Goal: Transaction & Acquisition: Obtain resource

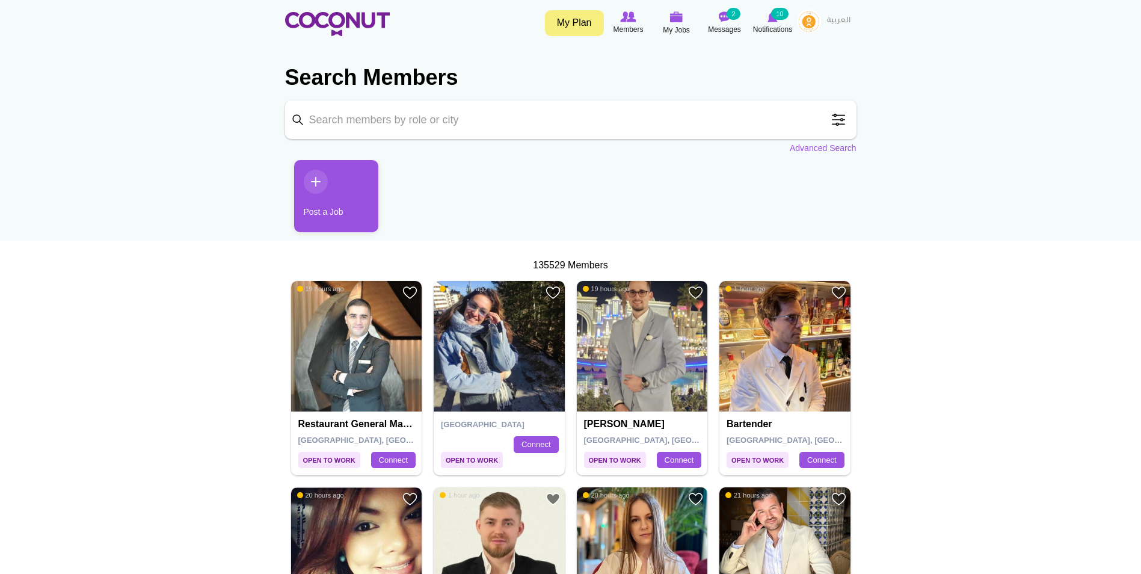
click at [508, 135] on input "Keyword" at bounding box center [571, 119] width 572 height 39
click at [847, 123] on span at bounding box center [839, 120] width 24 height 24
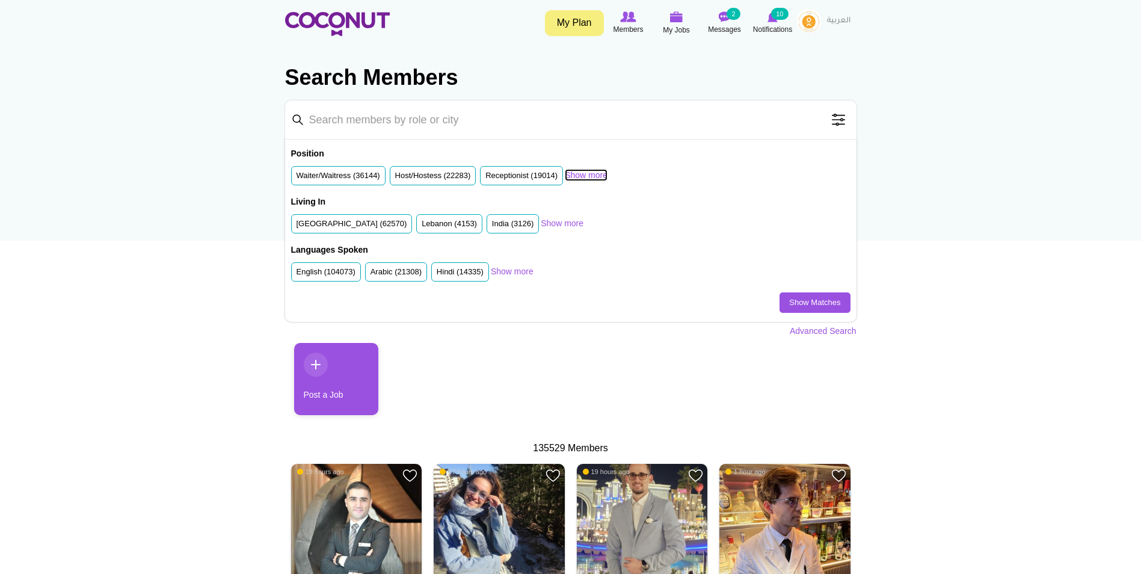
click at [582, 176] on link "Show more" at bounding box center [586, 175] width 43 height 12
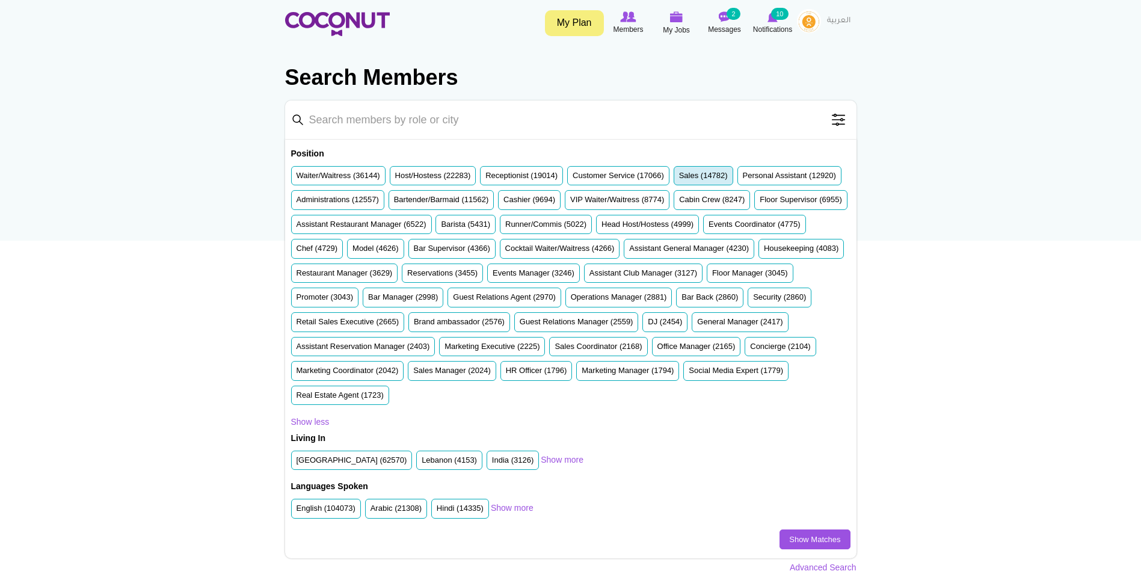
click at [711, 174] on label "Sales (14782)" at bounding box center [703, 175] width 49 height 11
click at [679, 178] on input "Sales (14782)" at bounding box center [679, 178] width 0 height 0
click at [664, 195] on label "VIP Waiter/Waitress (8774)" at bounding box center [617, 199] width 94 height 11
click at [570, 202] on input "VIP Waiter/Waitress (8774)" at bounding box center [570, 202] width 0 height 0
click at [696, 177] on label "Sales (14782)" at bounding box center [703, 175] width 49 height 11
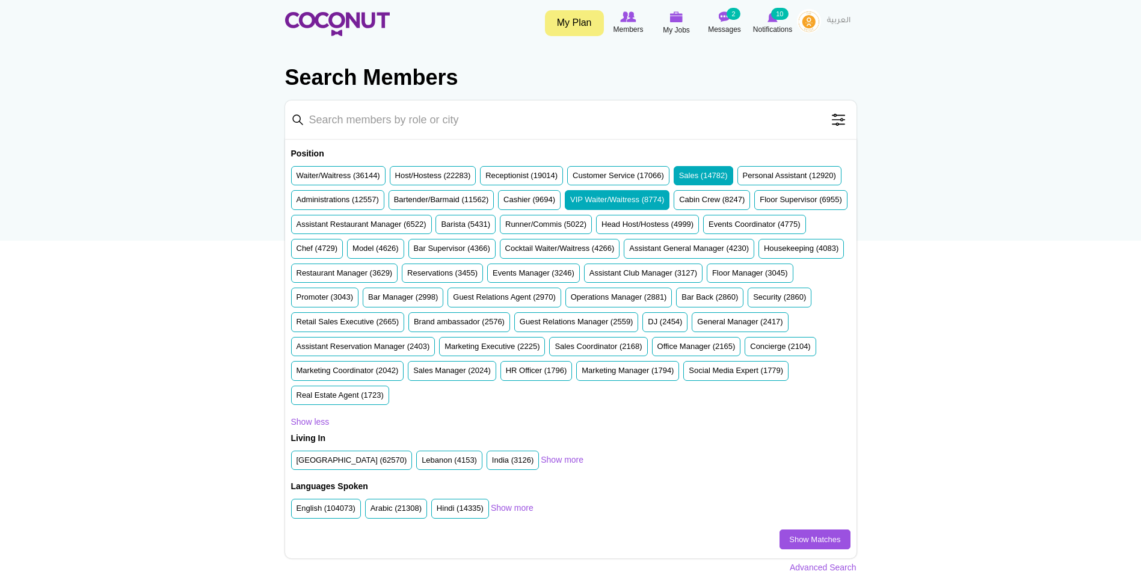
click at [679, 178] on input "Sales (14782)" at bounding box center [679, 178] width 0 height 0
click at [338, 449] on div "Living In United Arab Emirates (62570) Lebanon (4153) India (3126) South Africa…" at bounding box center [571, 457] width 560 height 48
click at [335, 461] on label "United Arab Emirates (62570)" at bounding box center [352, 460] width 111 height 11
click at [297, 463] on input "United Arab Emirates (62570)" at bounding box center [297, 463] width 0 height 0
click at [338, 499] on li "English (104073)" at bounding box center [326, 509] width 70 height 20
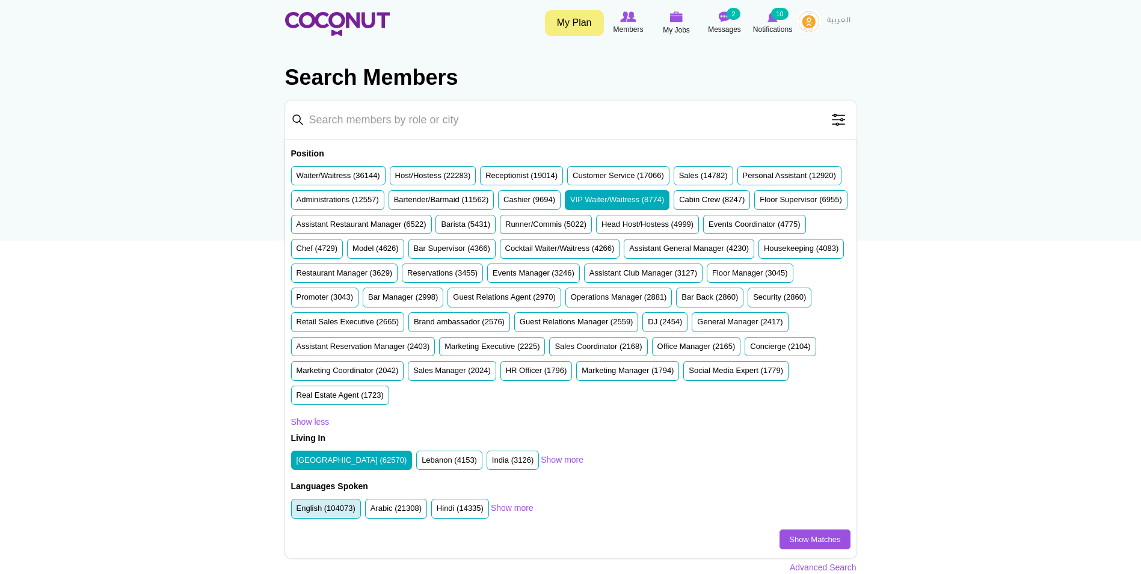
click at [340, 511] on label "English (104073)" at bounding box center [326, 508] width 59 height 11
click at [297, 511] on input "English (104073)" at bounding box center [297, 511] width 0 height 0
click at [813, 528] on div "Languages Spoken English (104073) Arabic (21308) Hindi (14335) French (13418) R…" at bounding box center [571, 505] width 560 height 48
click at [806, 540] on link "Show Matches" at bounding box center [815, 539] width 70 height 20
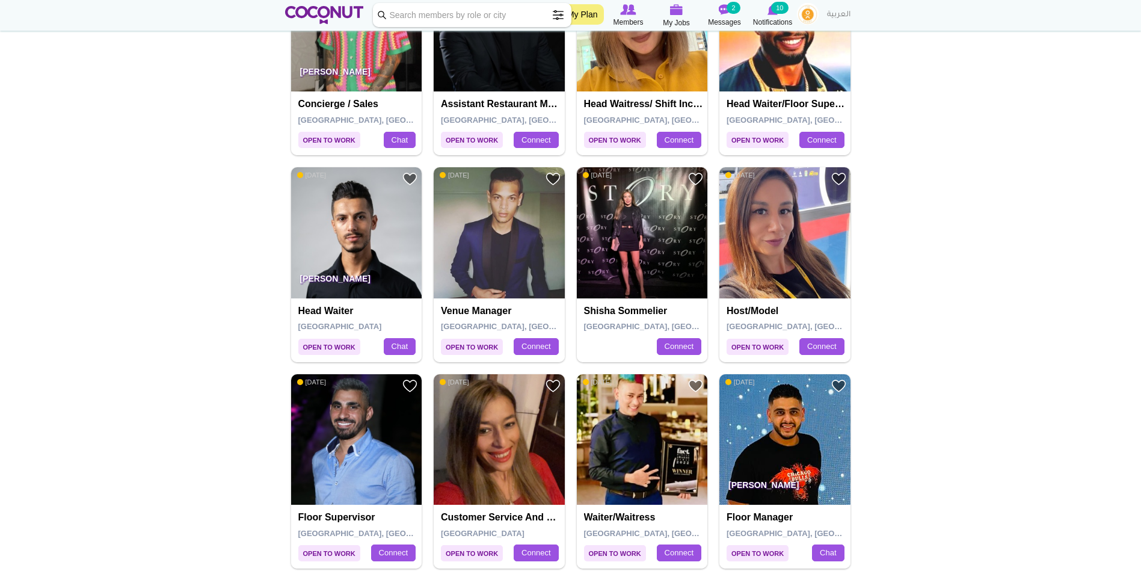
scroll to position [1805, 0]
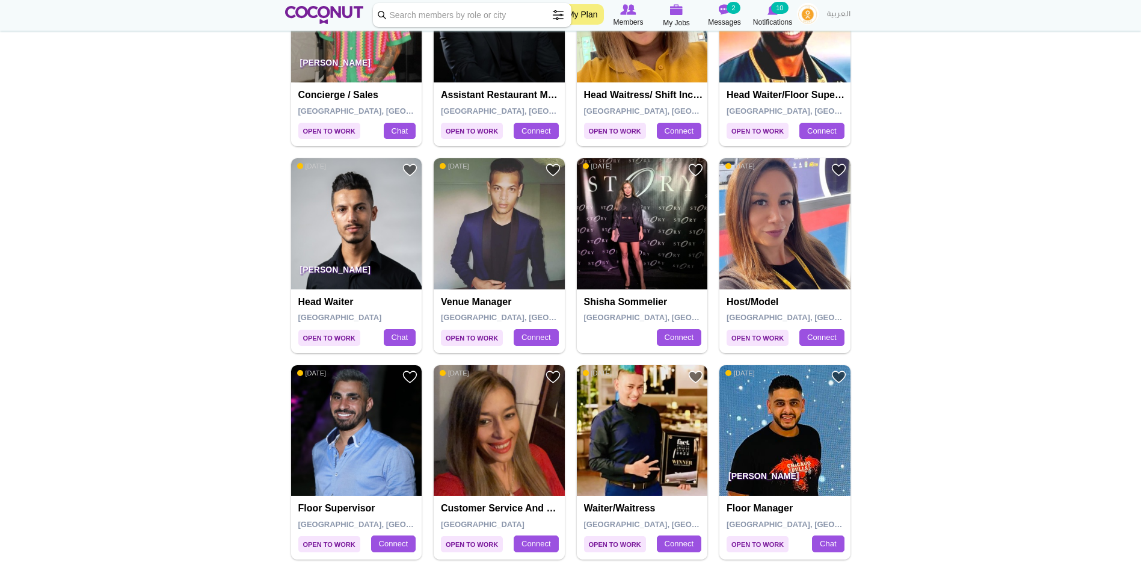
drag, startPoint x: 374, startPoint y: 236, endPoint x: 1029, endPoint y: 259, distance: 655.6
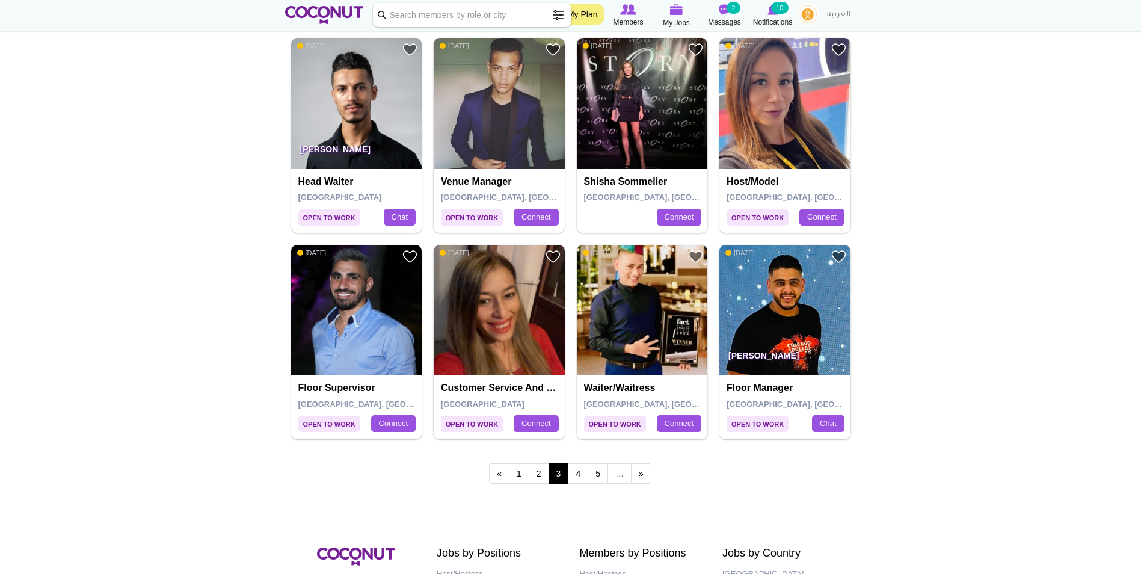
scroll to position [1985, 0]
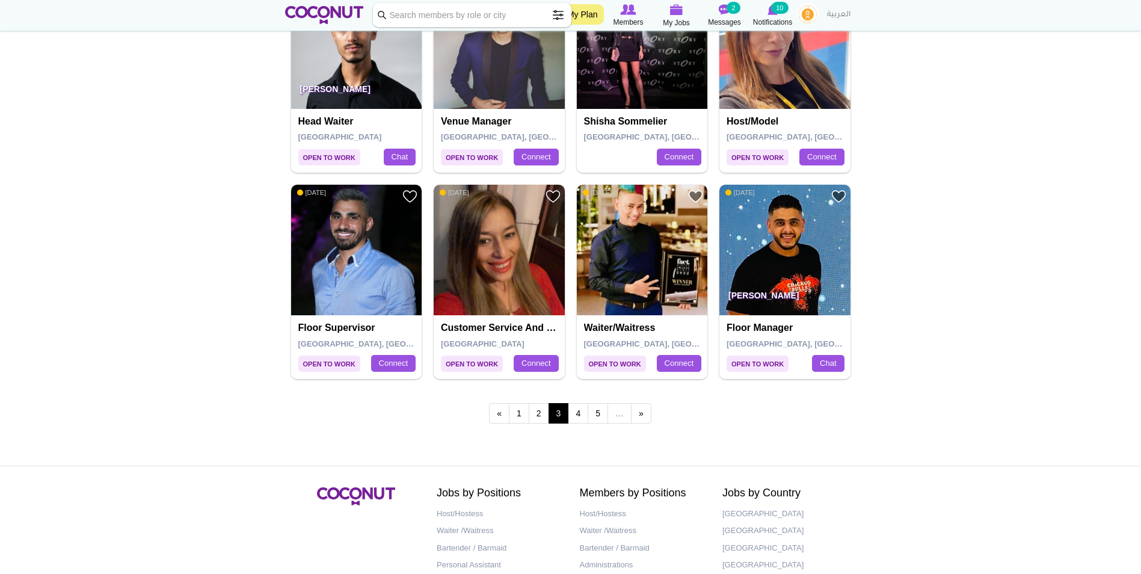
drag, startPoint x: 487, startPoint y: 251, endPoint x: 901, endPoint y: 454, distance: 460.4
click at [584, 413] on link "4" at bounding box center [578, 413] width 20 height 20
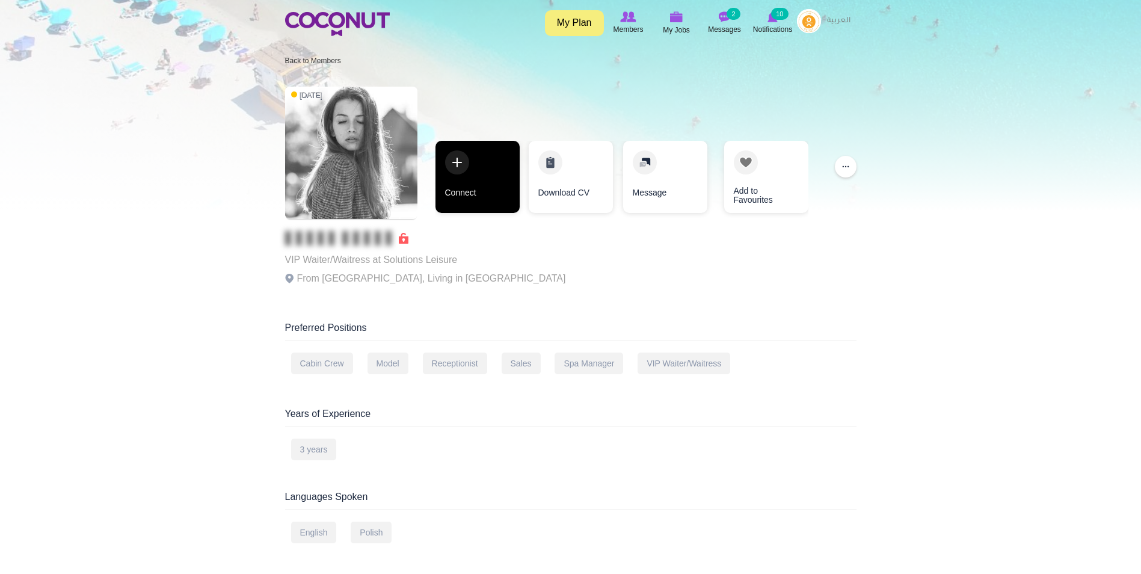
click at [472, 167] on link "Connect" at bounding box center [478, 177] width 84 height 72
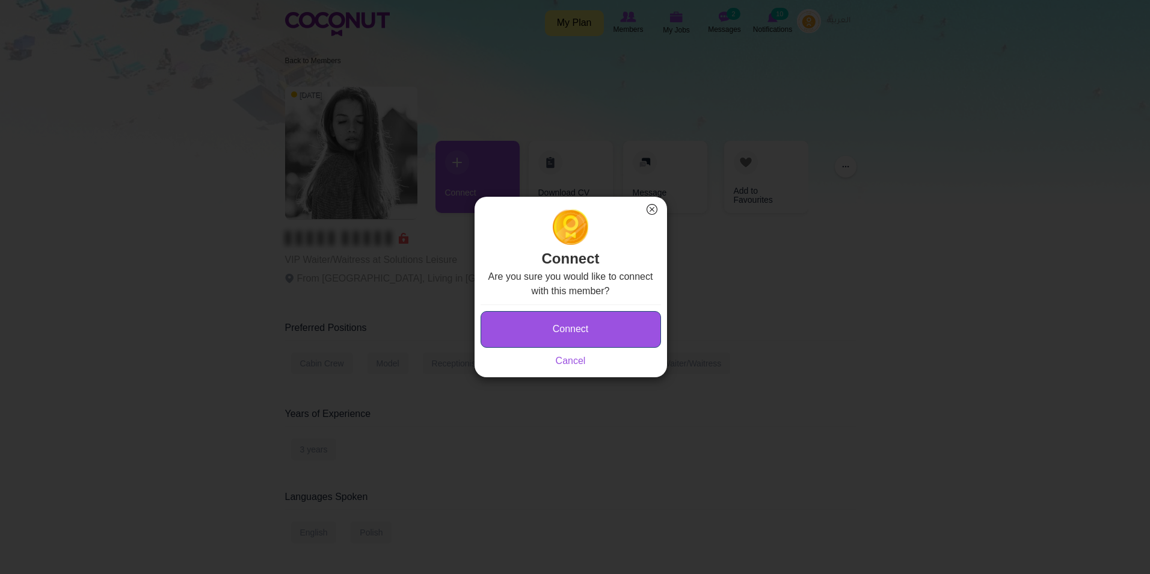
click at [522, 338] on button "Connect" at bounding box center [571, 329] width 180 height 37
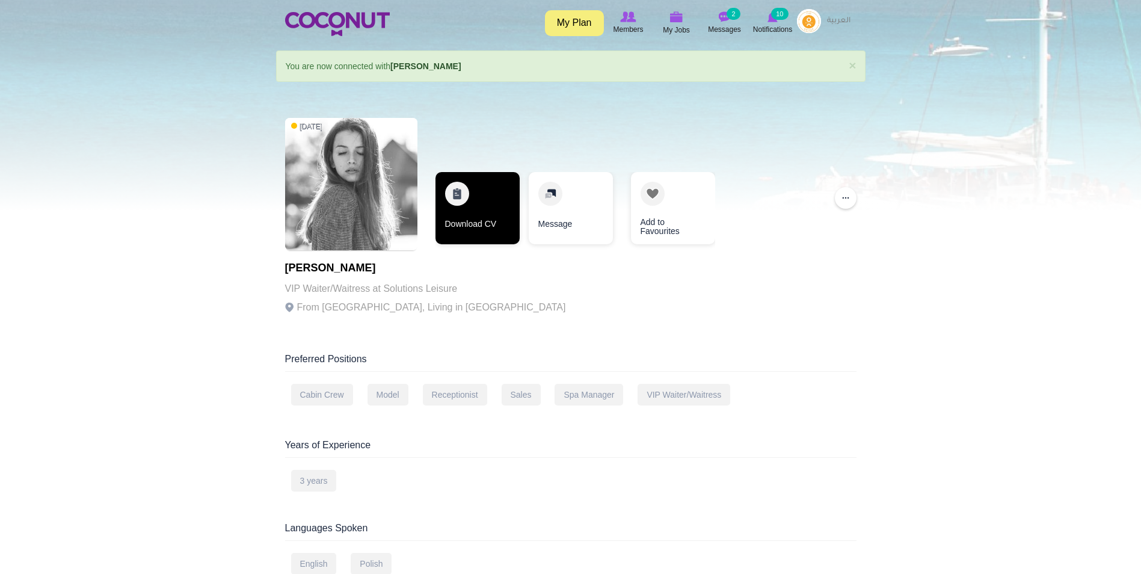
click at [489, 203] on link "Download CV" at bounding box center [478, 208] width 84 height 72
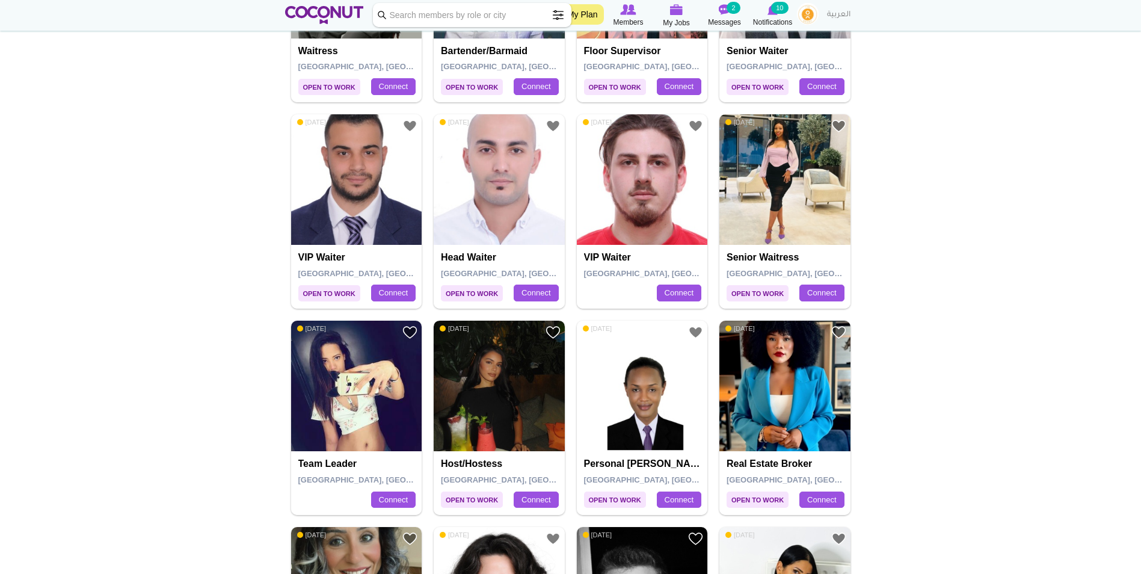
scroll to position [963, 0]
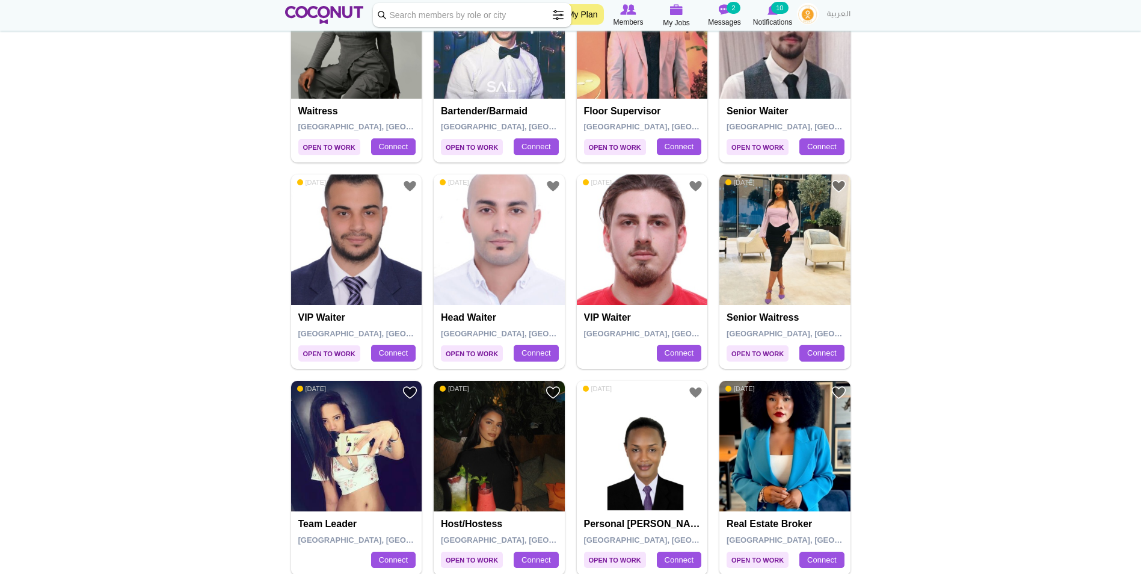
drag, startPoint x: 635, startPoint y: 239, endPoint x: 1001, endPoint y: 217, distance: 366.5
click at [1023, 218] on body "Toggle navigation My Plan Members My Jobs Post a Job Messages 2 Notifications 1…" at bounding box center [570, 359] width 1141 height 2645
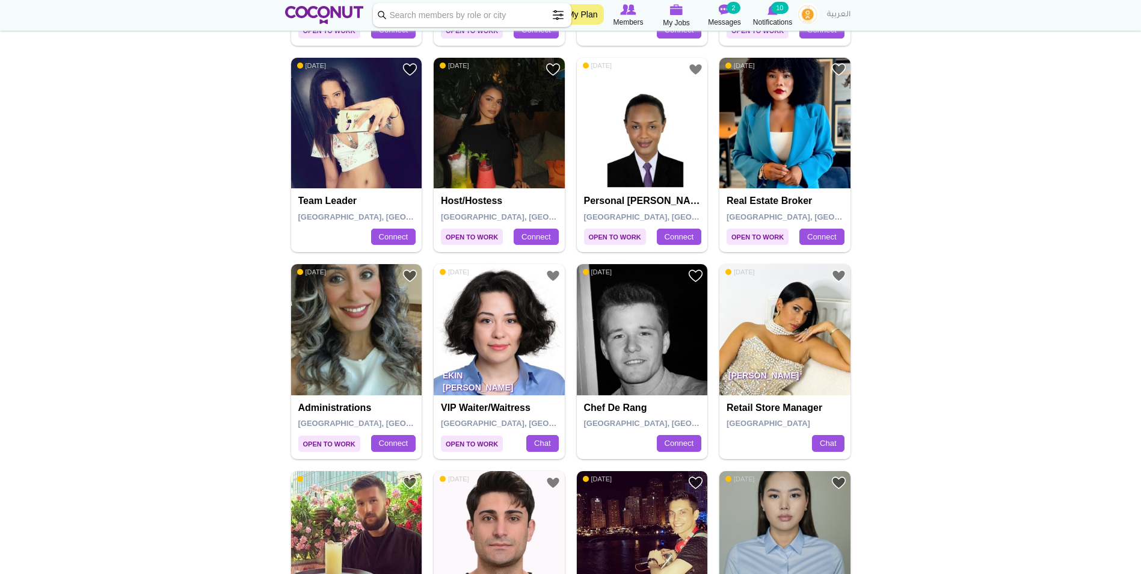
scroll to position [1324, 0]
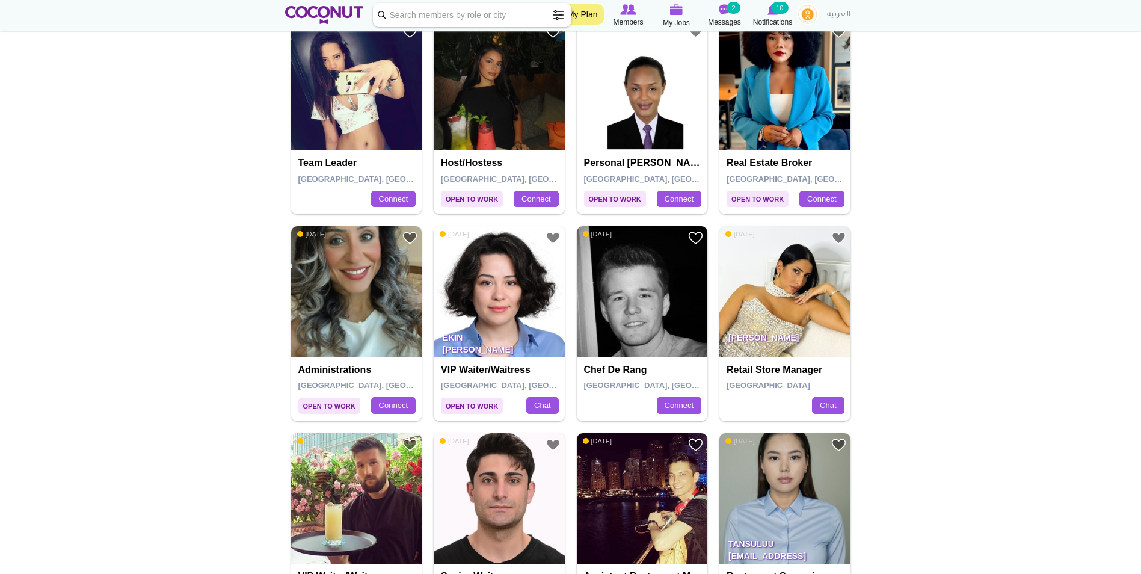
drag, startPoint x: 535, startPoint y: 280, endPoint x: 991, endPoint y: 254, distance: 456.7
drag, startPoint x: 512, startPoint y: 294, endPoint x: 1127, endPoint y: 265, distance: 615.5
click at [448, 16] on input "Keyword" at bounding box center [472, 15] width 199 height 24
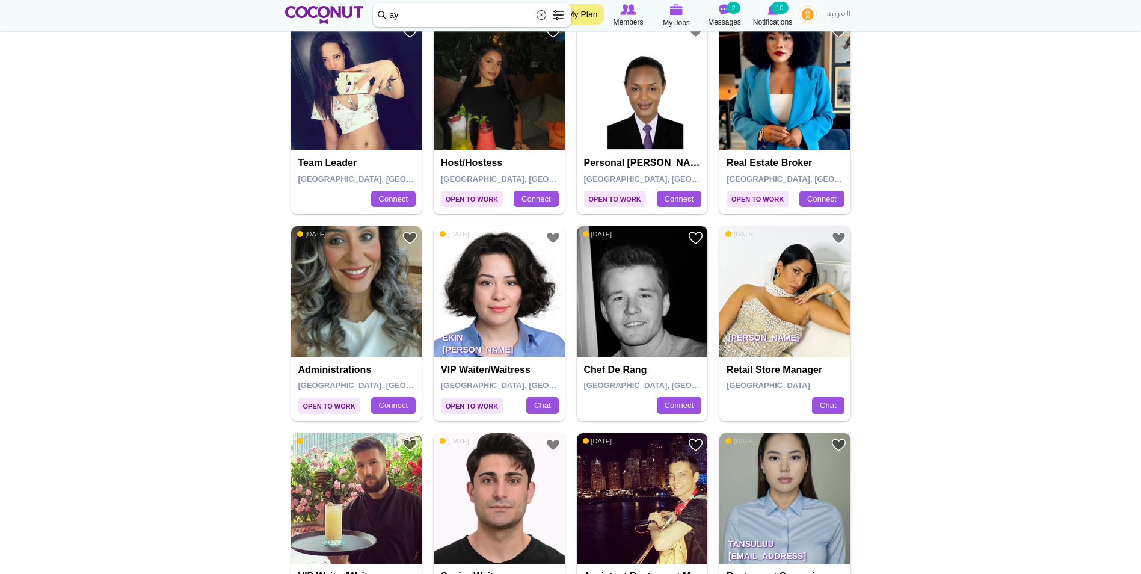
type input "a"
type input "raymond"
click button "Search" at bounding box center [0, 0] width 0 height 0
click at [561, 16] on span at bounding box center [558, 15] width 24 height 24
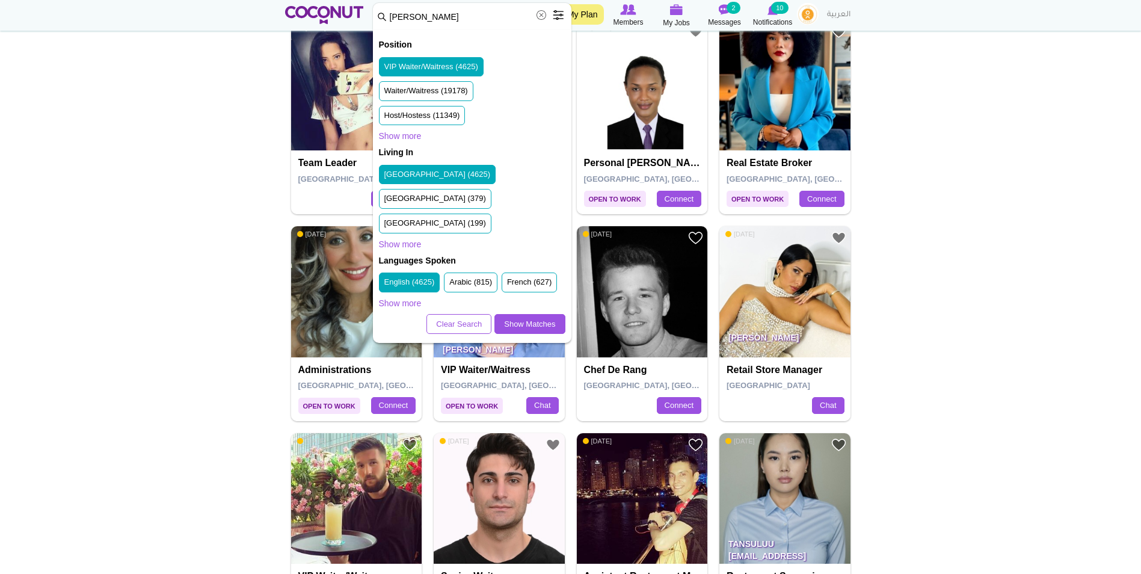
click at [545, 17] on span at bounding box center [541, 15] width 24 height 24
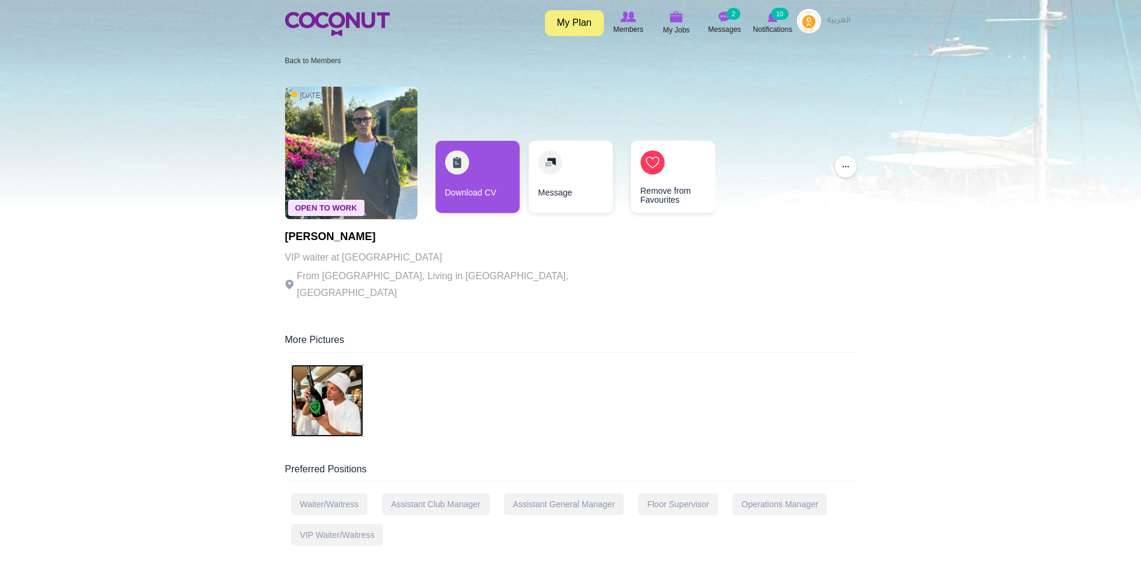
click at [338, 409] on img at bounding box center [327, 401] width 72 height 72
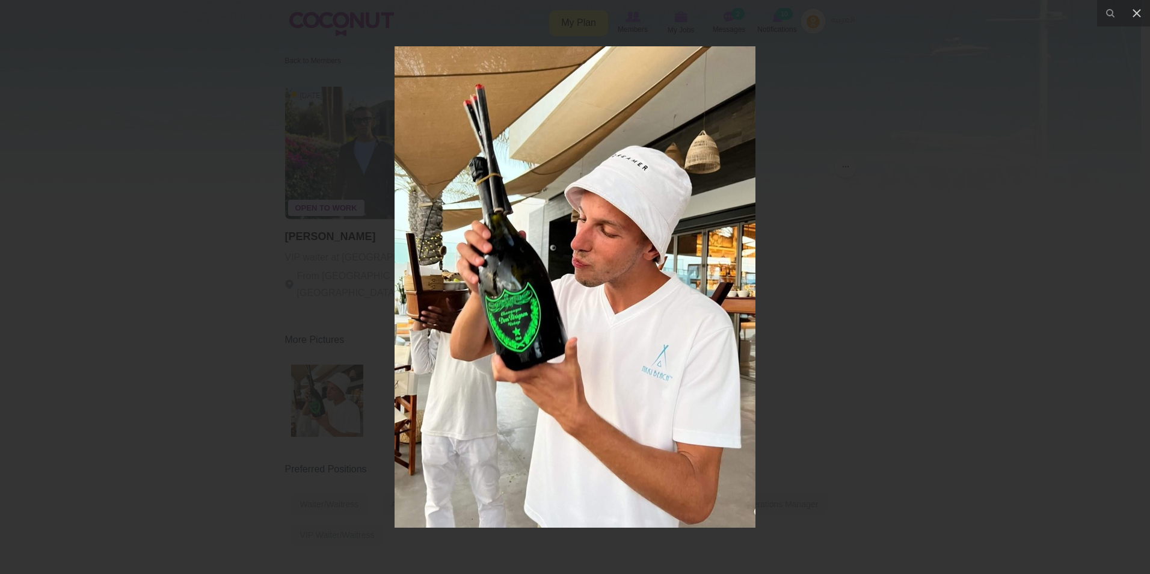
click at [866, 218] on div at bounding box center [575, 287] width 1150 height 574
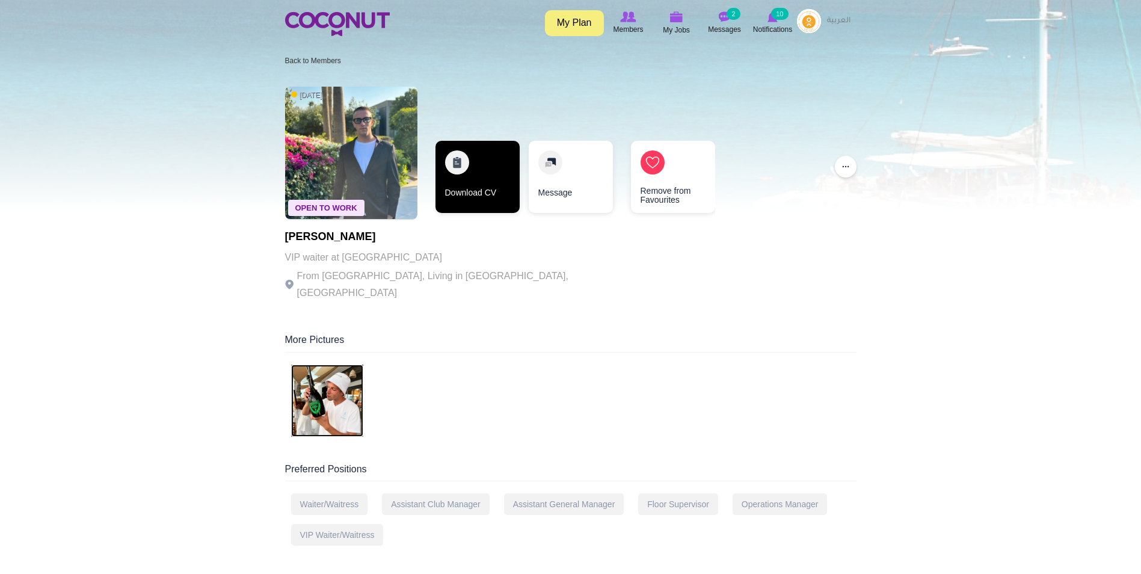
click at [490, 186] on link "Download CV" at bounding box center [478, 177] width 84 height 72
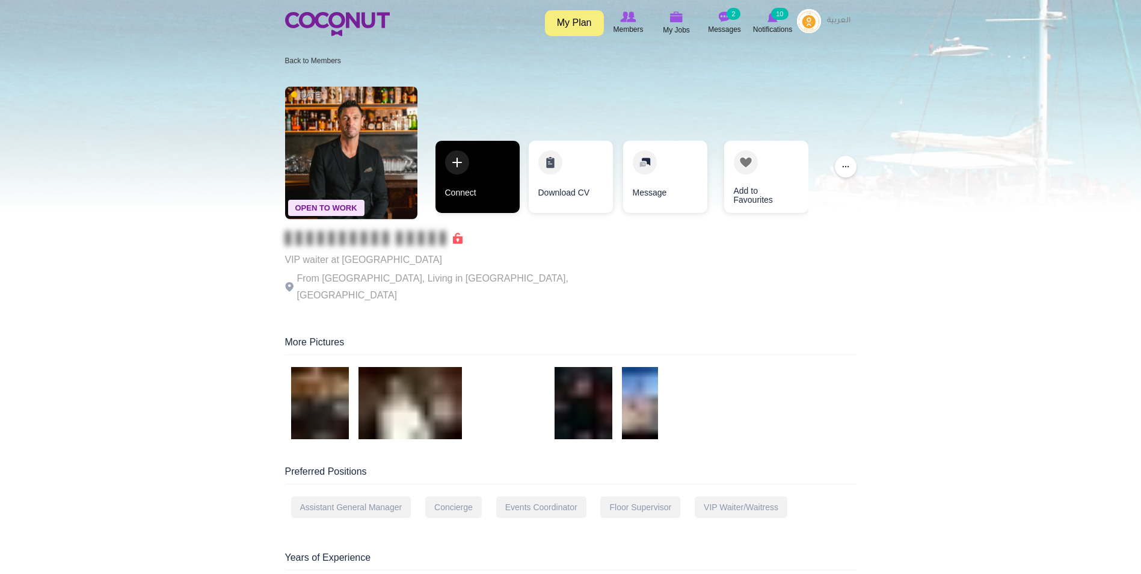
click at [500, 175] on link "Connect" at bounding box center [478, 177] width 84 height 72
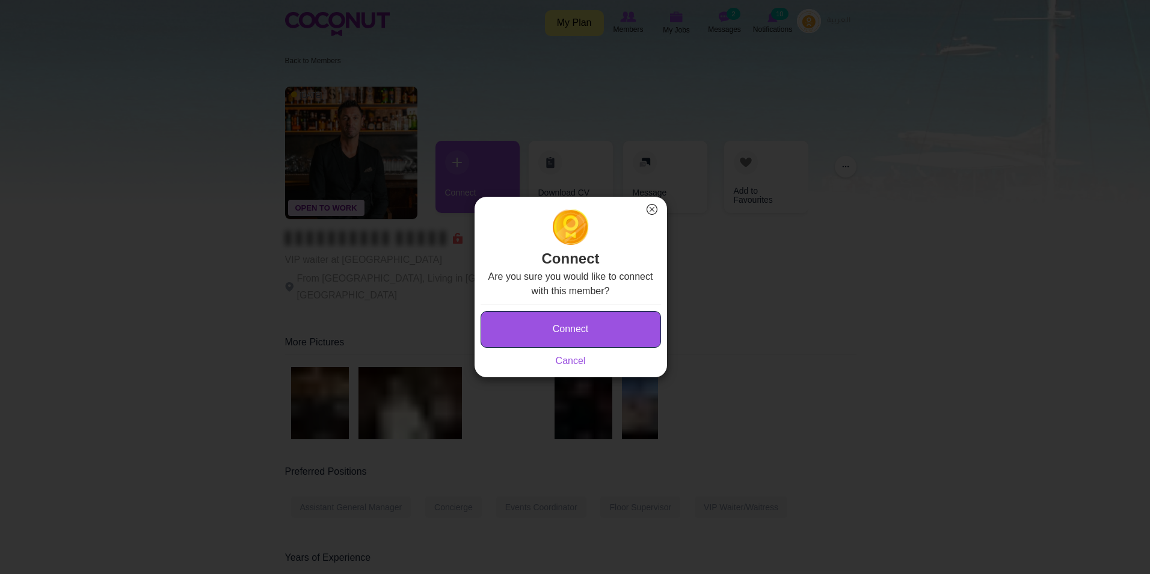
click at [590, 322] on button "Connect" at bounding box center [571, 329] width 180 height 37
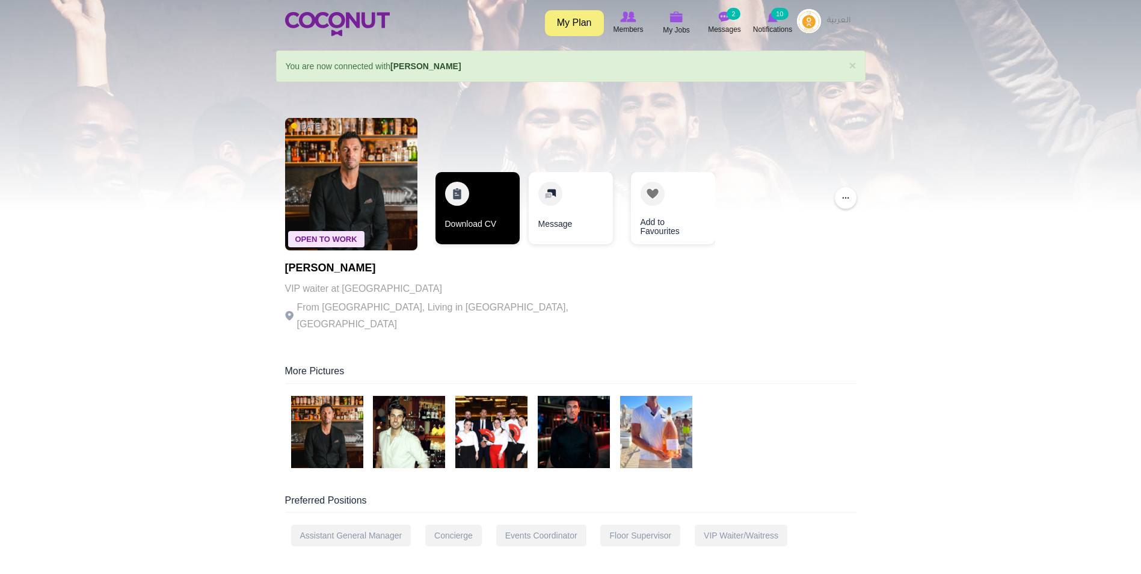
click at [478, 197] on link "Download CV" at bounding box center [478, 208] width 84 height 72
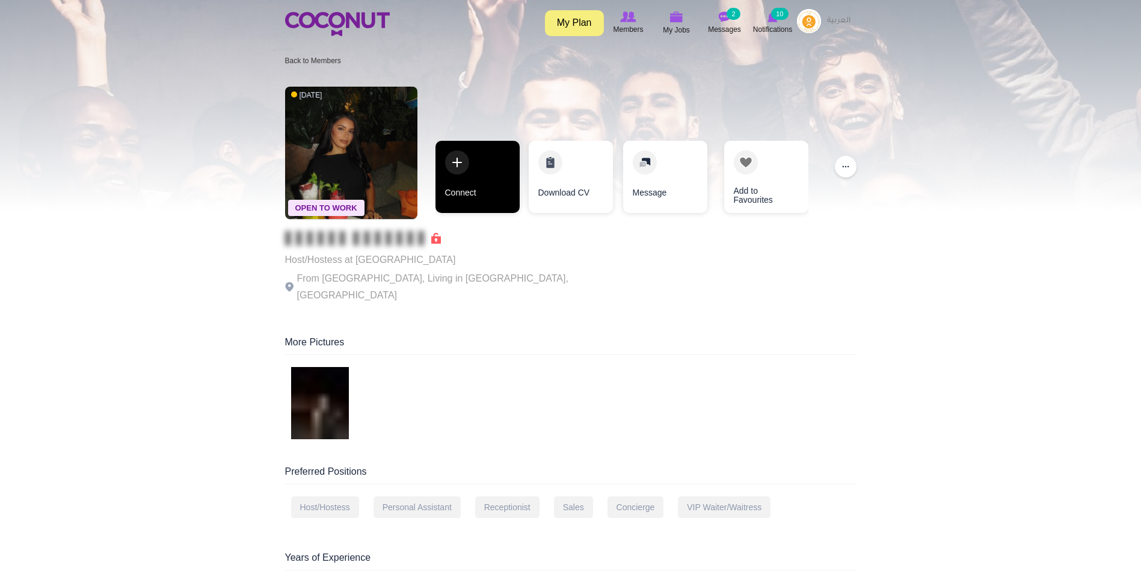
click at [480, 194] on link "Connect" at bounding box center [478, 177] width 84 height 72
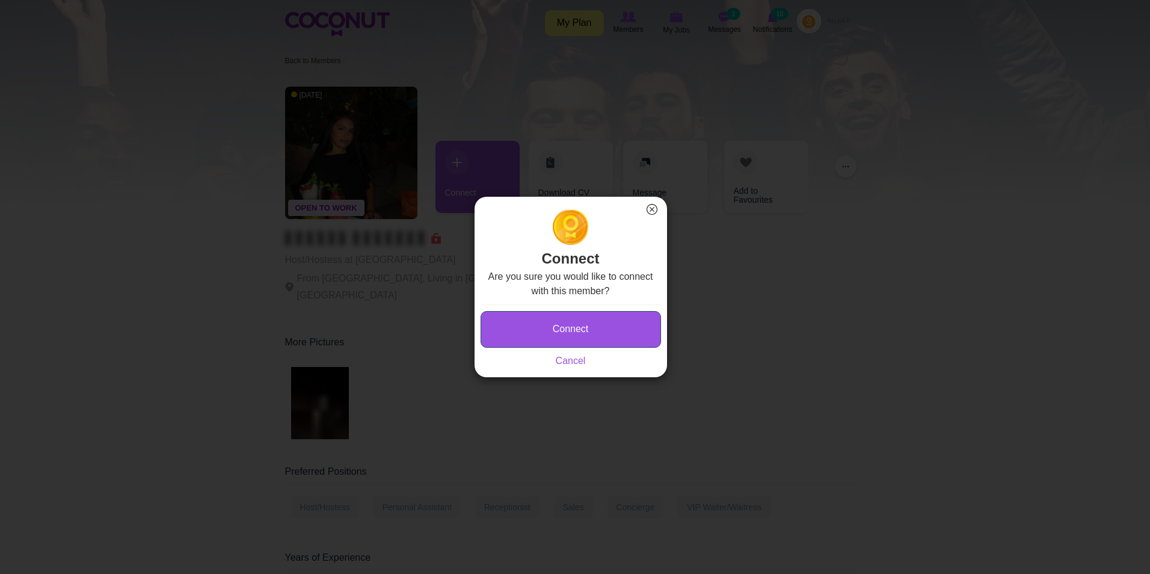
click at [593, 319] on button "Connect" at bounding box center [571, 329] width 180 height 37
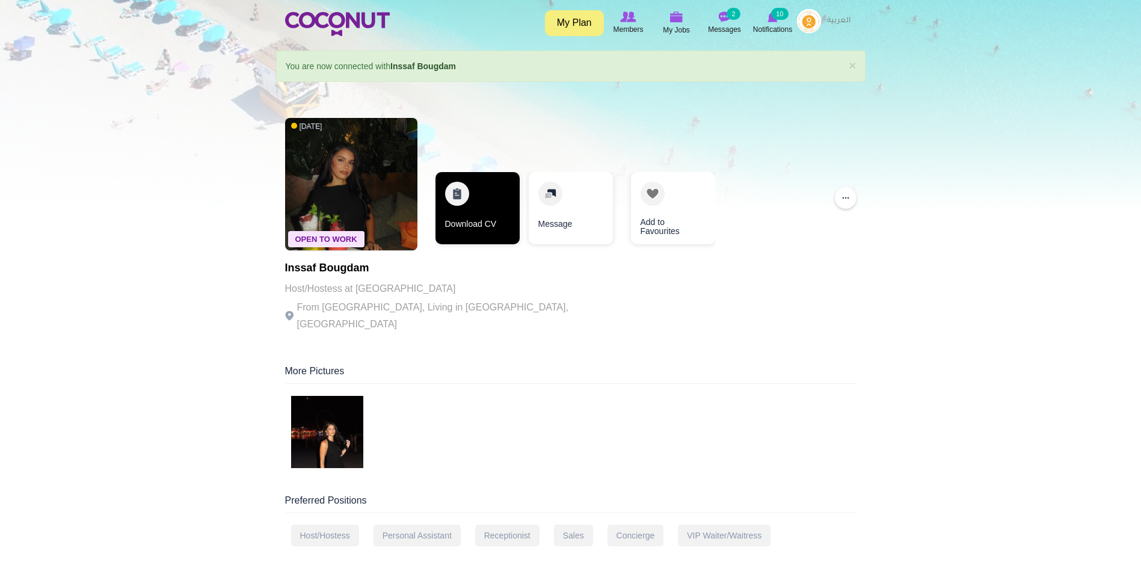
click at [458, 196] on link "Download CV" at bounding box center [478, 208] width 84 height 72
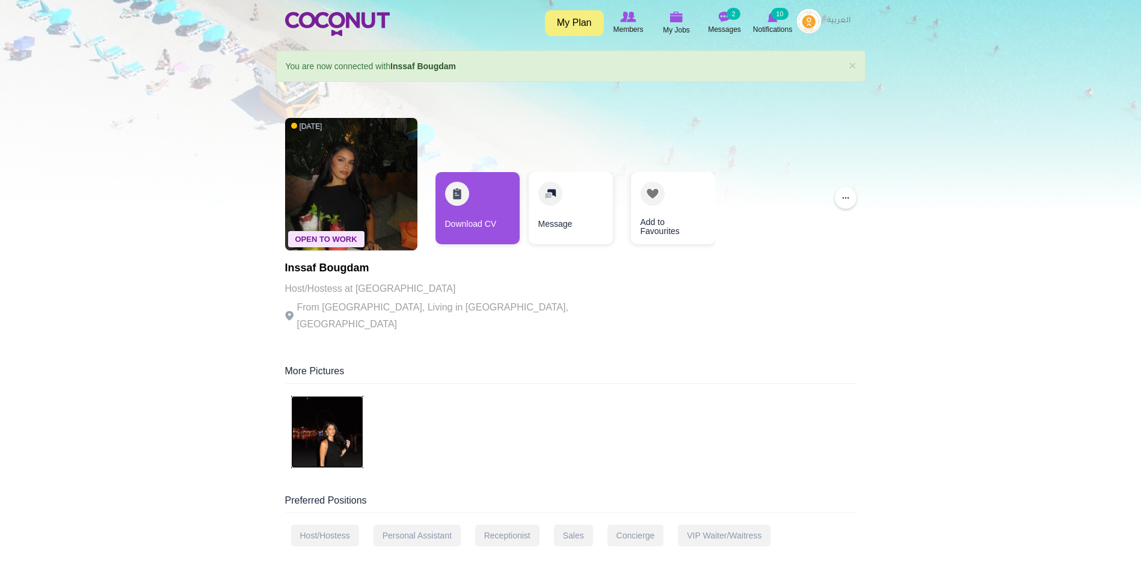
click at [327, 404] on img at bounding box center [327, 432] width 72 height 72
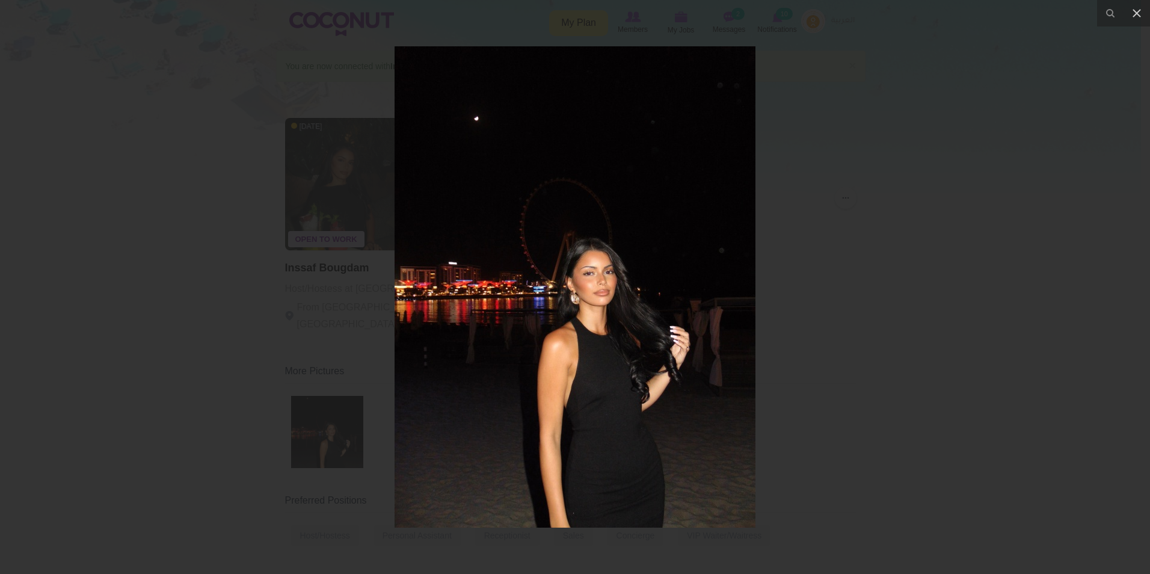
click at [884, 214] on div at bounding box center [575, 287] width 1150 height 574
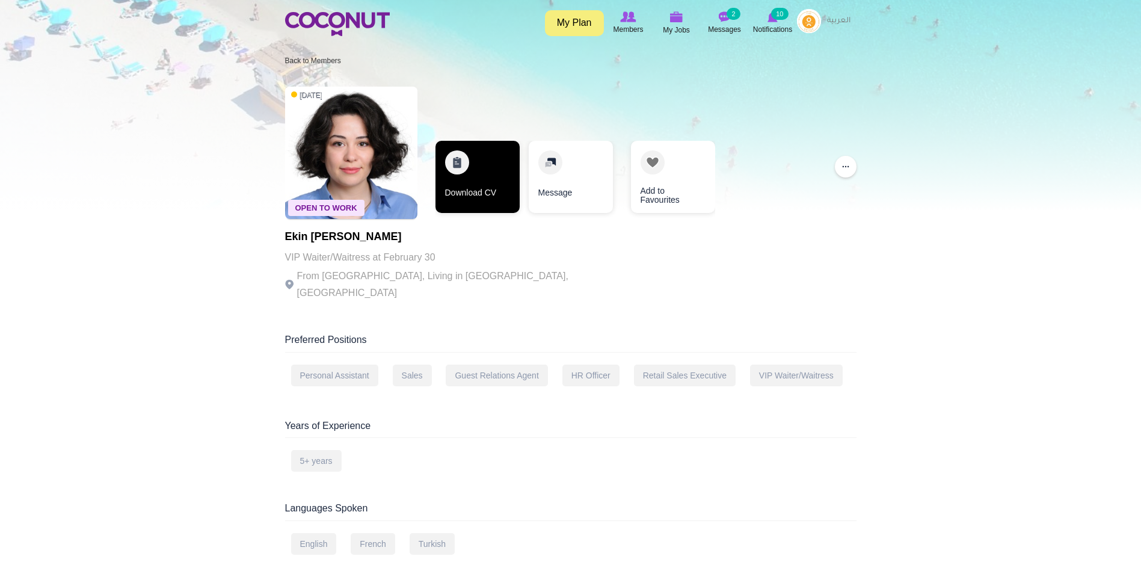
click at [481, 155] on link "Download CV" at bounding box center [478, 177] width 84 height 72
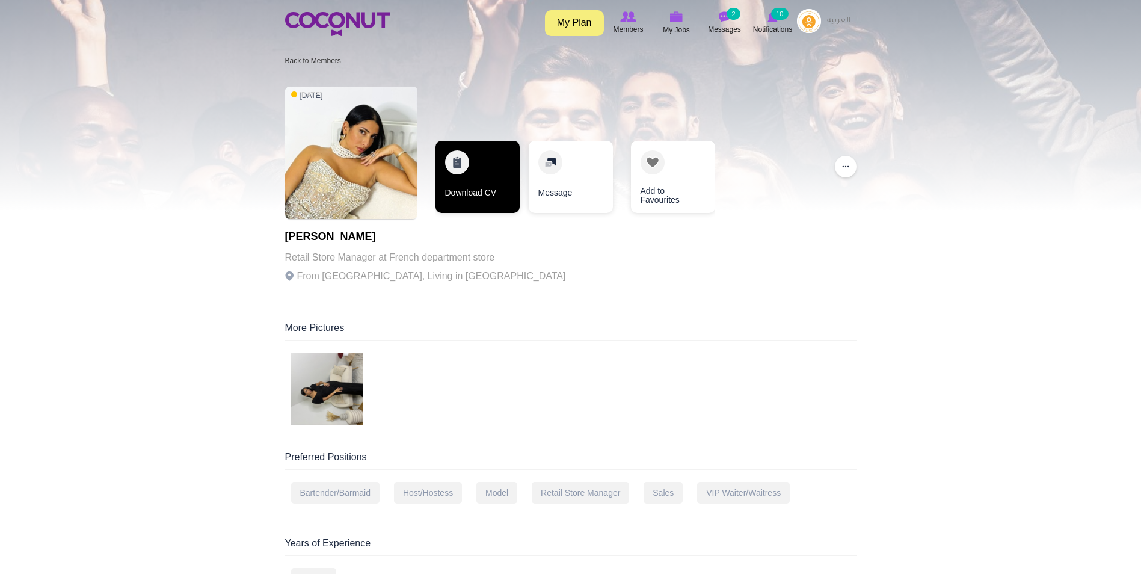
click at [481, 184] on link "Download CV" at bounding box center [478, 177] width 84 height 72
